Goal: Transaction & Acquisition: Purchase product/service

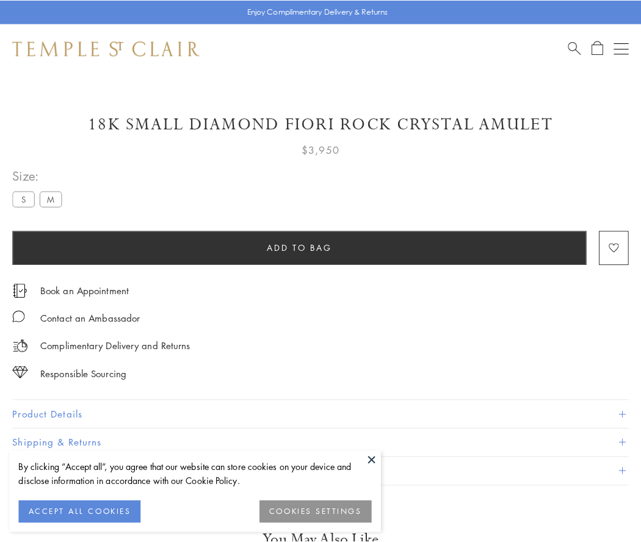
scroll to position [67, 0]
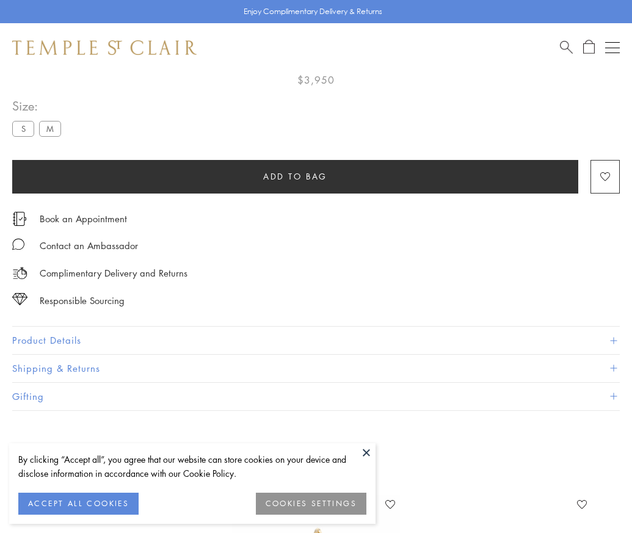
click at [295, 176] on span "Add to bag" at bounding box center [295, 176] width 64 height 13
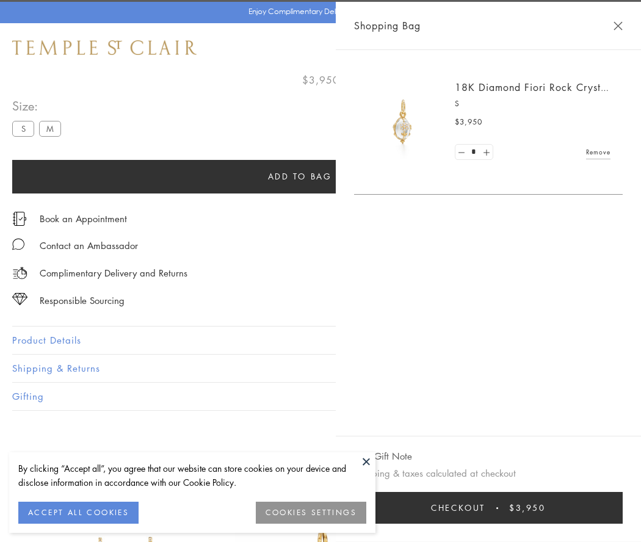
click at [485, 508] on span "Checkout" at bounding box center [458, 507] width 54 height 13
